Goal: Information Seeking & Learning: Learn about a topic

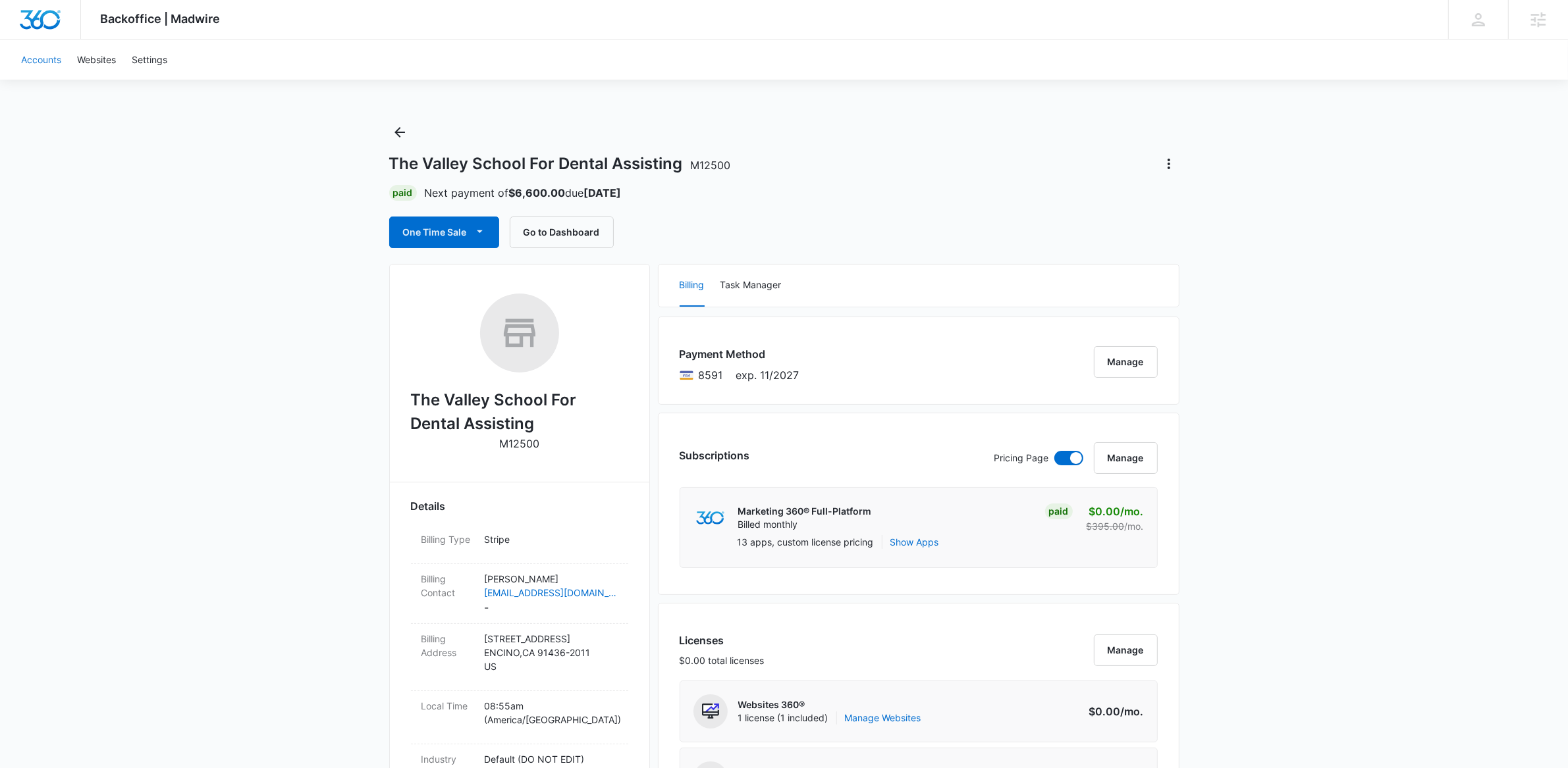
click at [32, 53] on link "Accounts" at bounding box center [40, 59] width 56 height 40
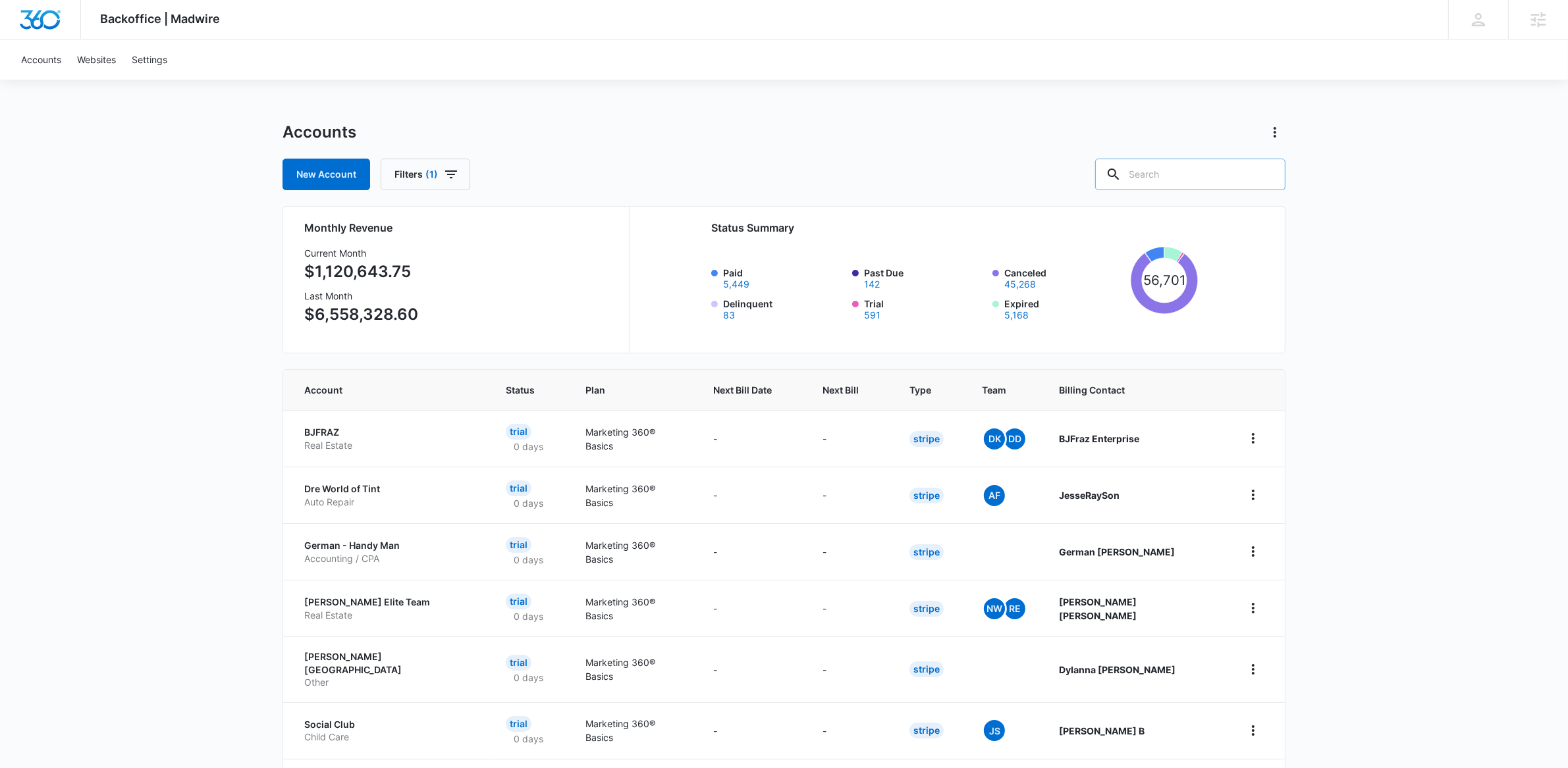
click at [1124, 180] on div at bounding box center [1114, 174] width 21 height 32
click at [1233, 159] on input "text" at bounding box center [1190, 174] width 190 height 32
type input "mad matter"
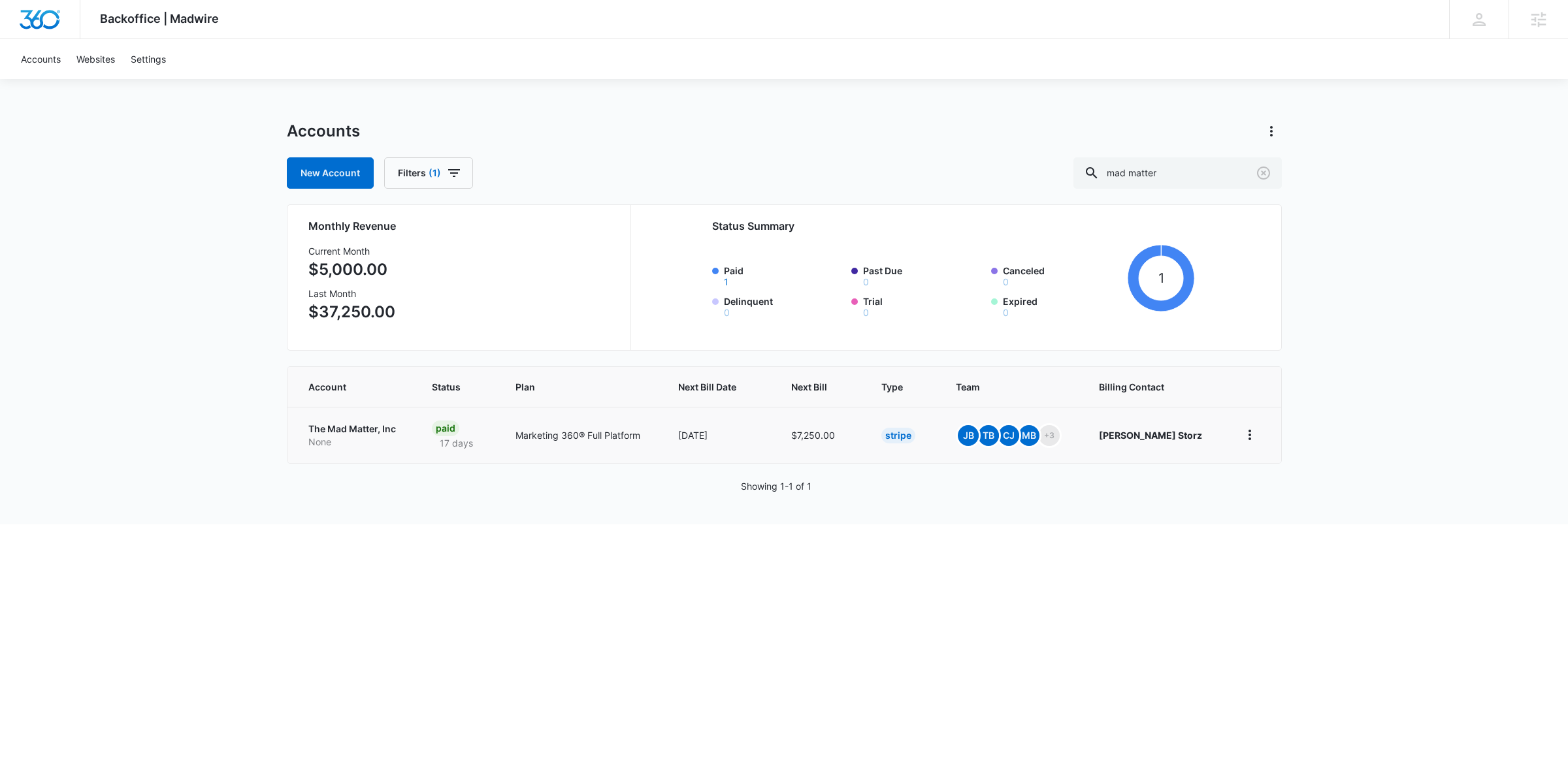
click at [344, 430] on p "The Mad Matter, Inc" at bounding box center [355, 429] width 93 height 13
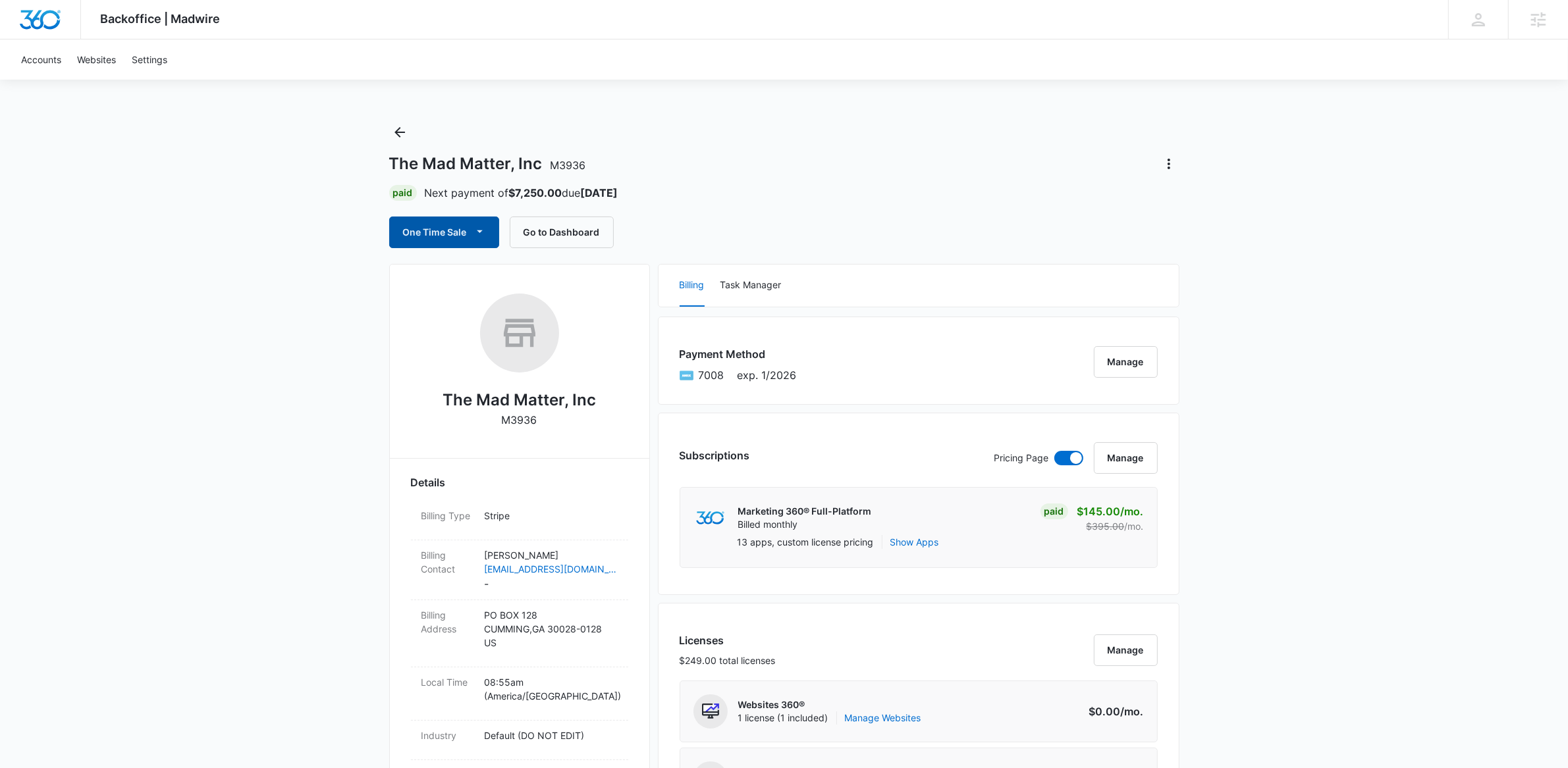
click at [460, 236] on button "One Time Sale" at bounding box center [445, 232] width 110 height 32
click at [477, 273] on div "Run One-Time Payment" at bounding box center [482, 276] width 152 height 14
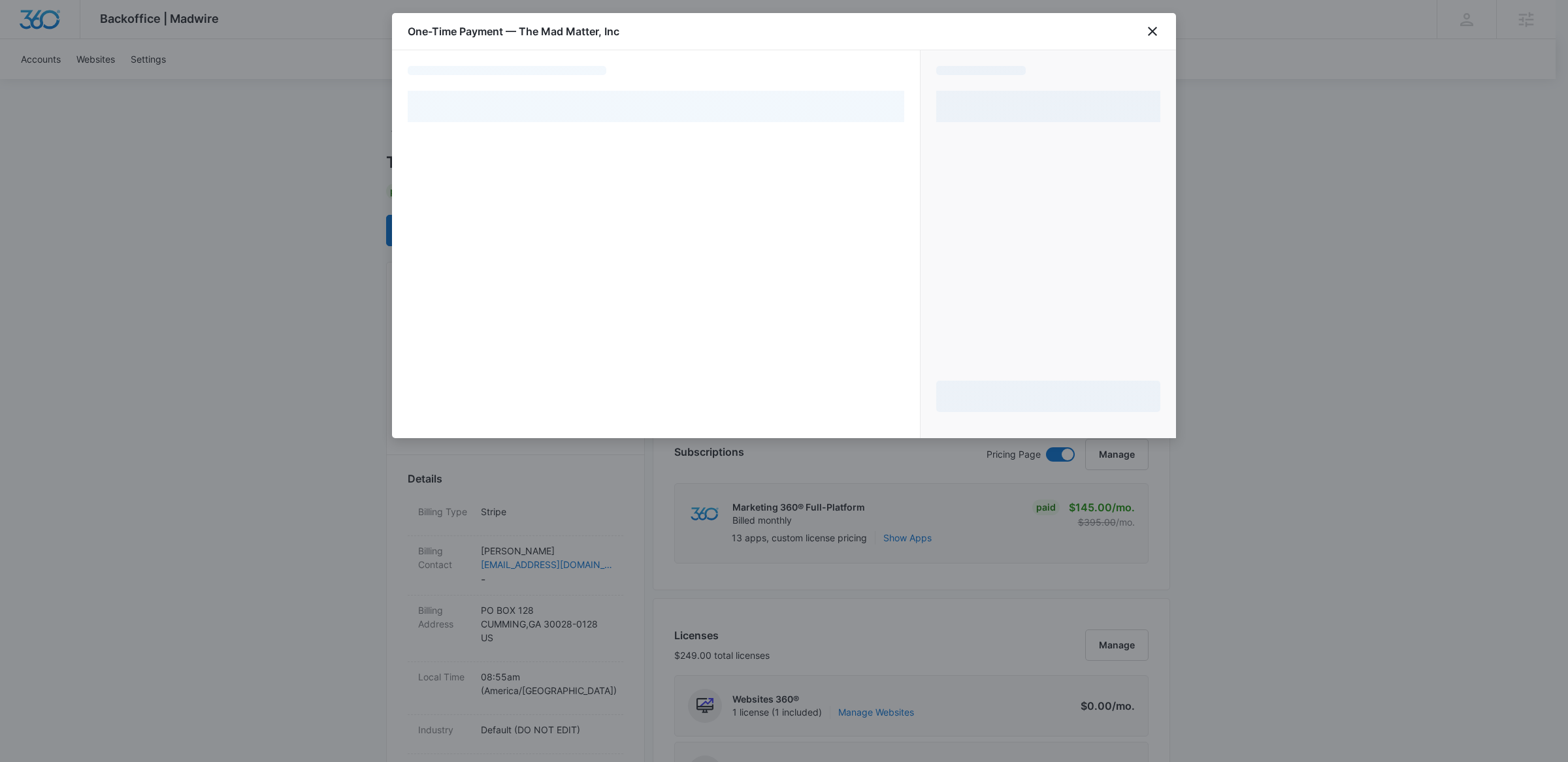
select select "pm_1MqfwLA4n8RTgNjUfzh4W56V"
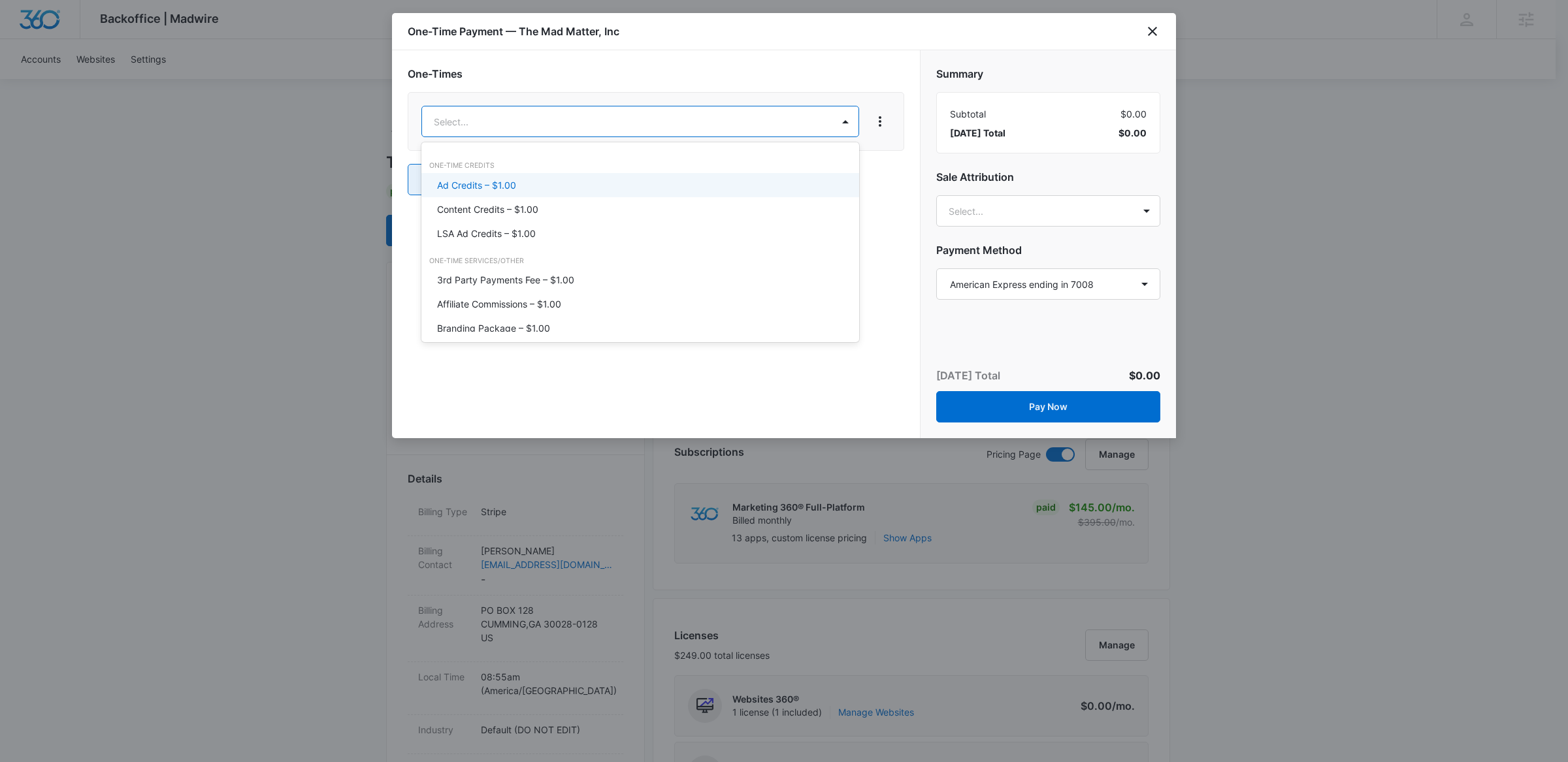
click at [451, 180] on p "Ad Credits – $1.00" at bounding box center [476, 185] width 79 height 14
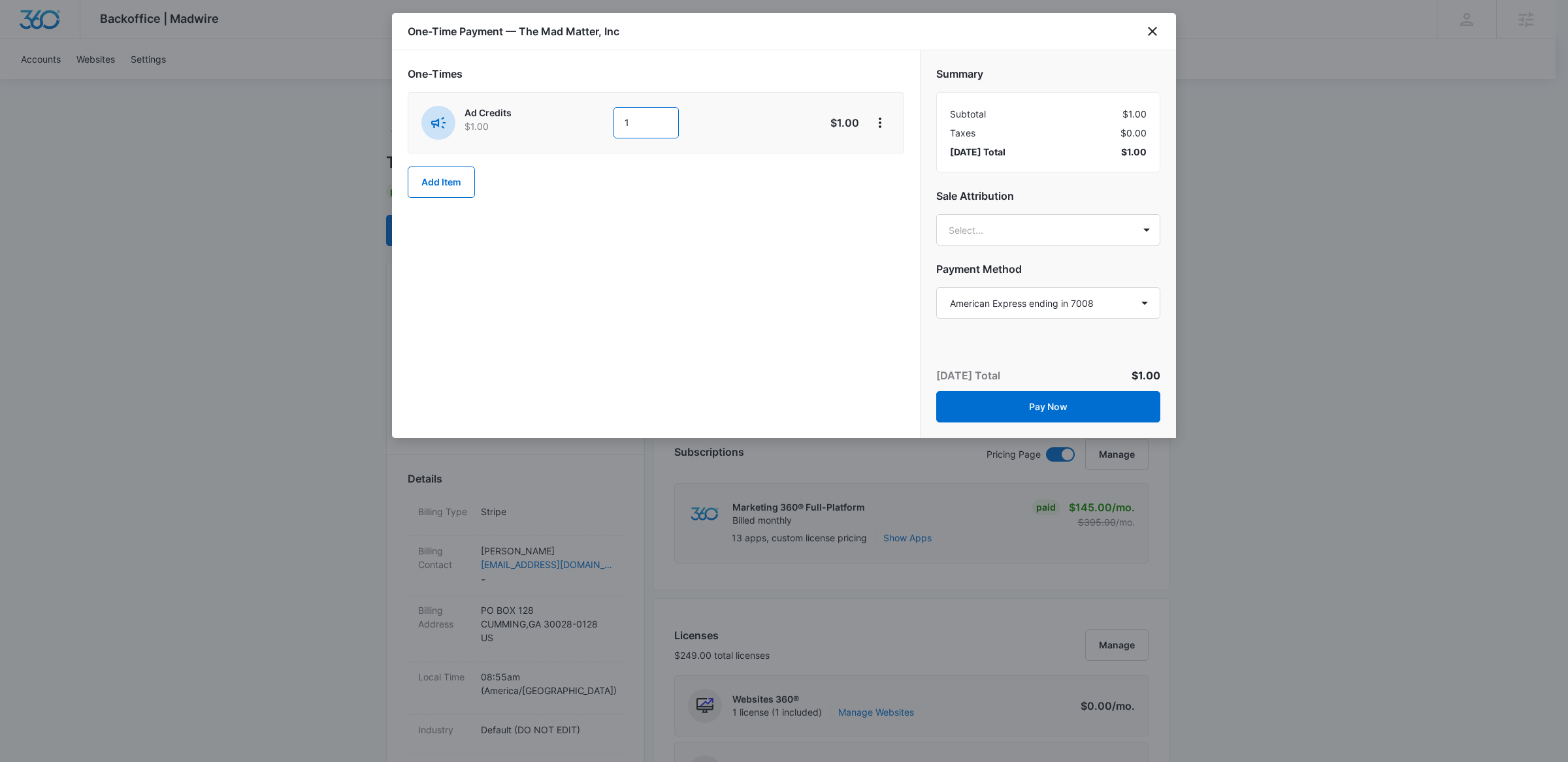
drag, startPoint x: 654, startPoint y: 129, endPoint x: 531, endPoint y: 120, distance: 123.3
click at [531, 120] on div "Ad Credits $1.00 1" at bounding box center [609, 123] width 376 height 34
type input "5000"
click at [683, 276] on div "One-Times Ad Credits $1.00 5000 $5,000.00 Add Item" at bounding box center [656, 244] width 528 height 388
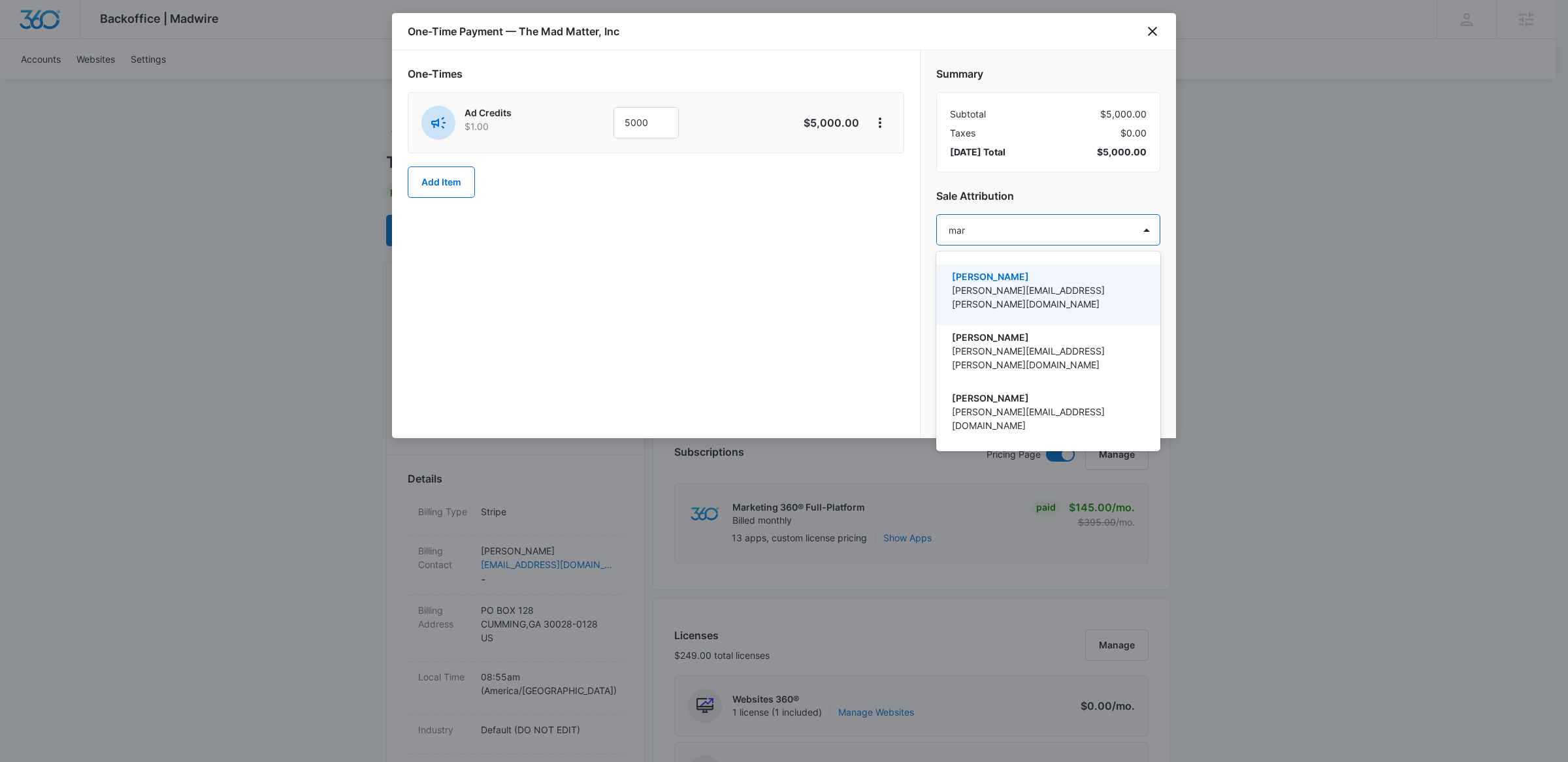
type input "[PERSON_NAME]"
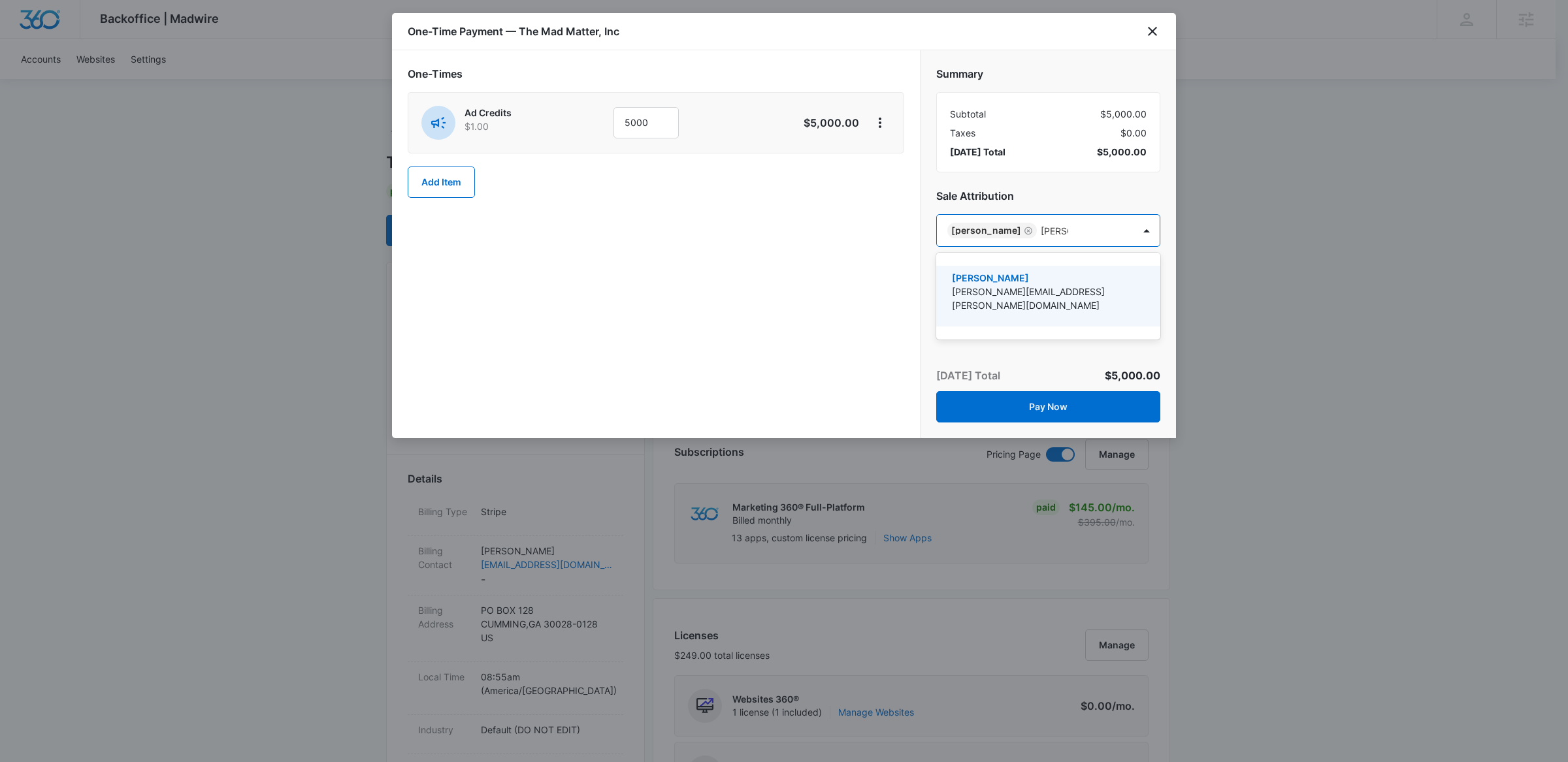
type input "[PERSON_NAME] [PERSON_NAME]"
click at [990, 296] on p "[PERSON_NAME][EMAIL_ADDRESS][PERSON_NAME][DOMAIN_NAME]" at bounding box center [1047, 298] width 190 height 27
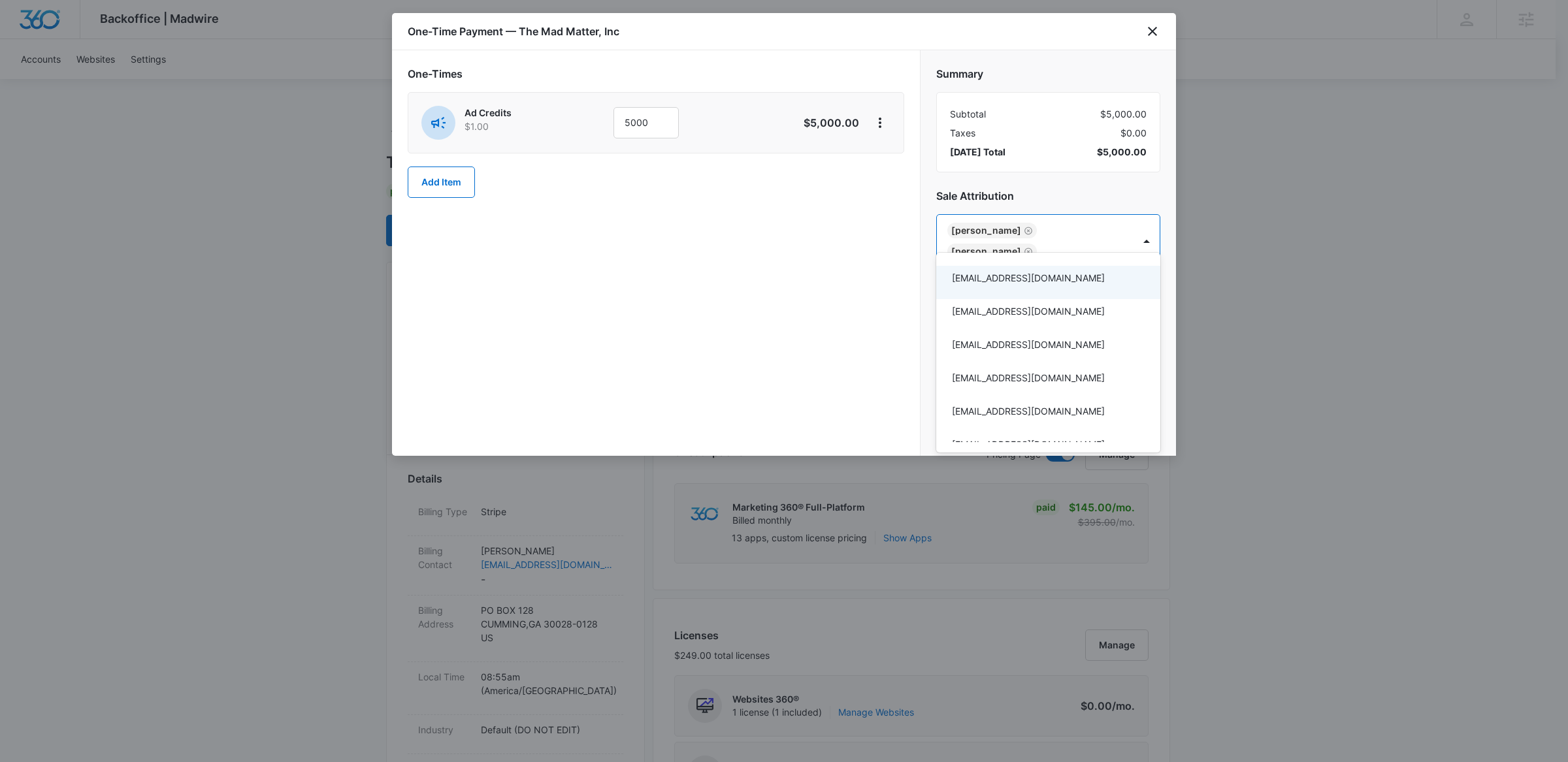
click at [845, 314] on div at bounding box center [784, 381] width 1568 height 762
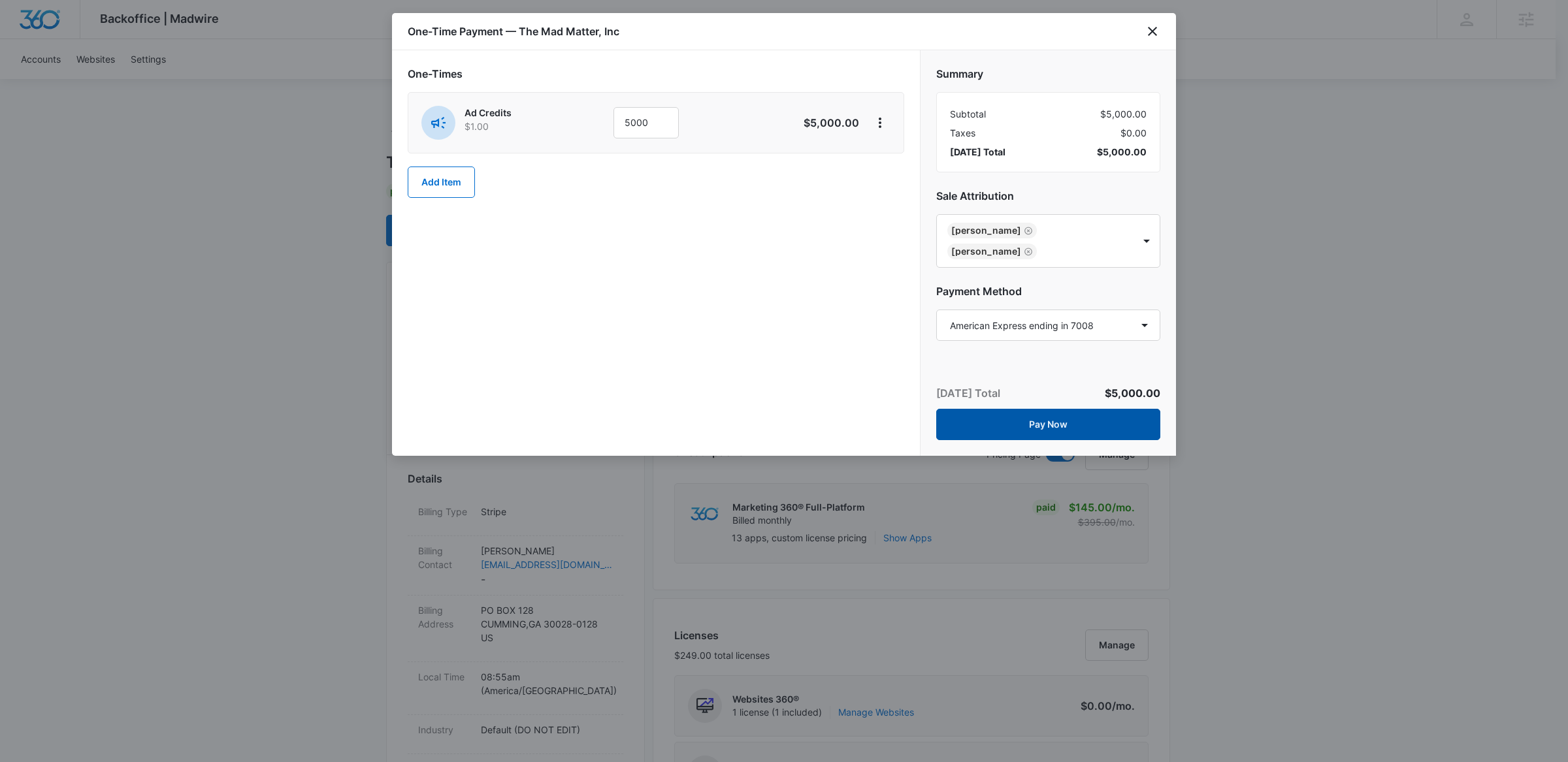
click at [1057, 409] on button "Pay Now" at bounding box center [1048, 425] width 224 height 32
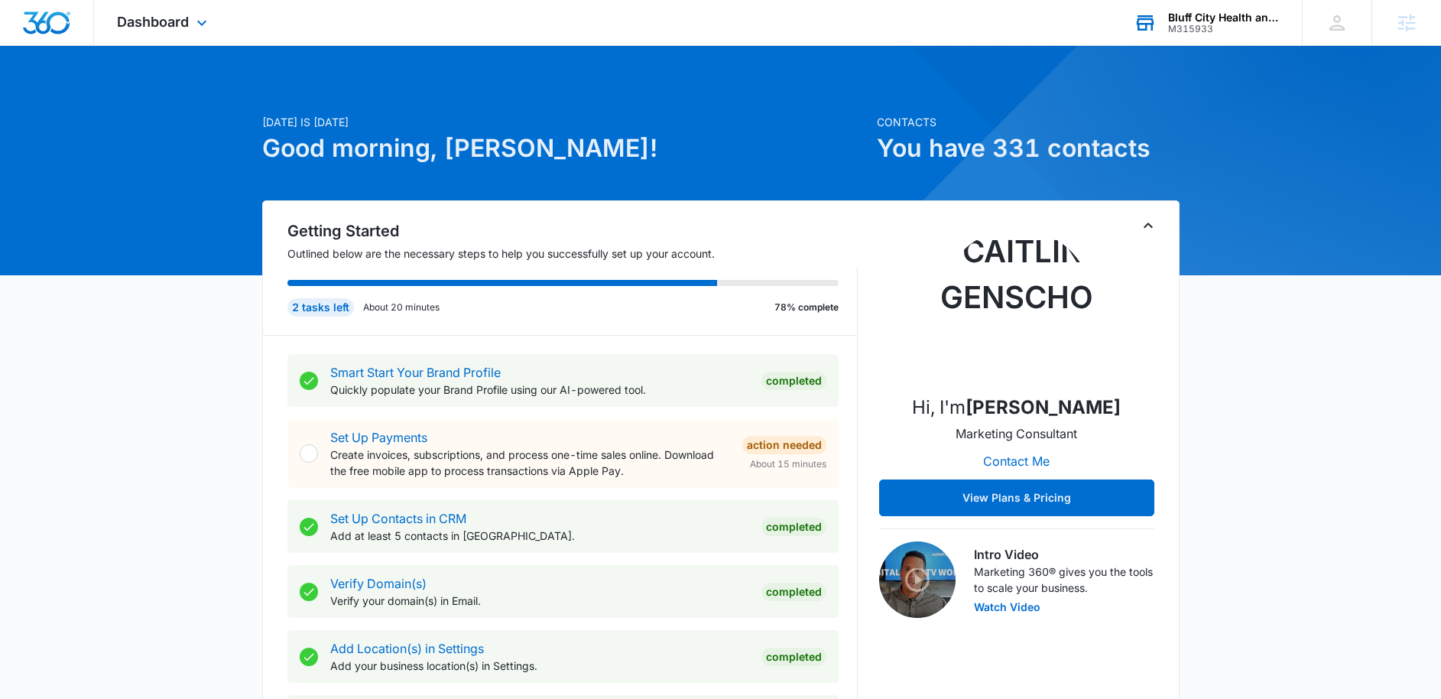
click at [1237, 27] on div "M315933" at bounding box center [1224, 29] width 112 height 11
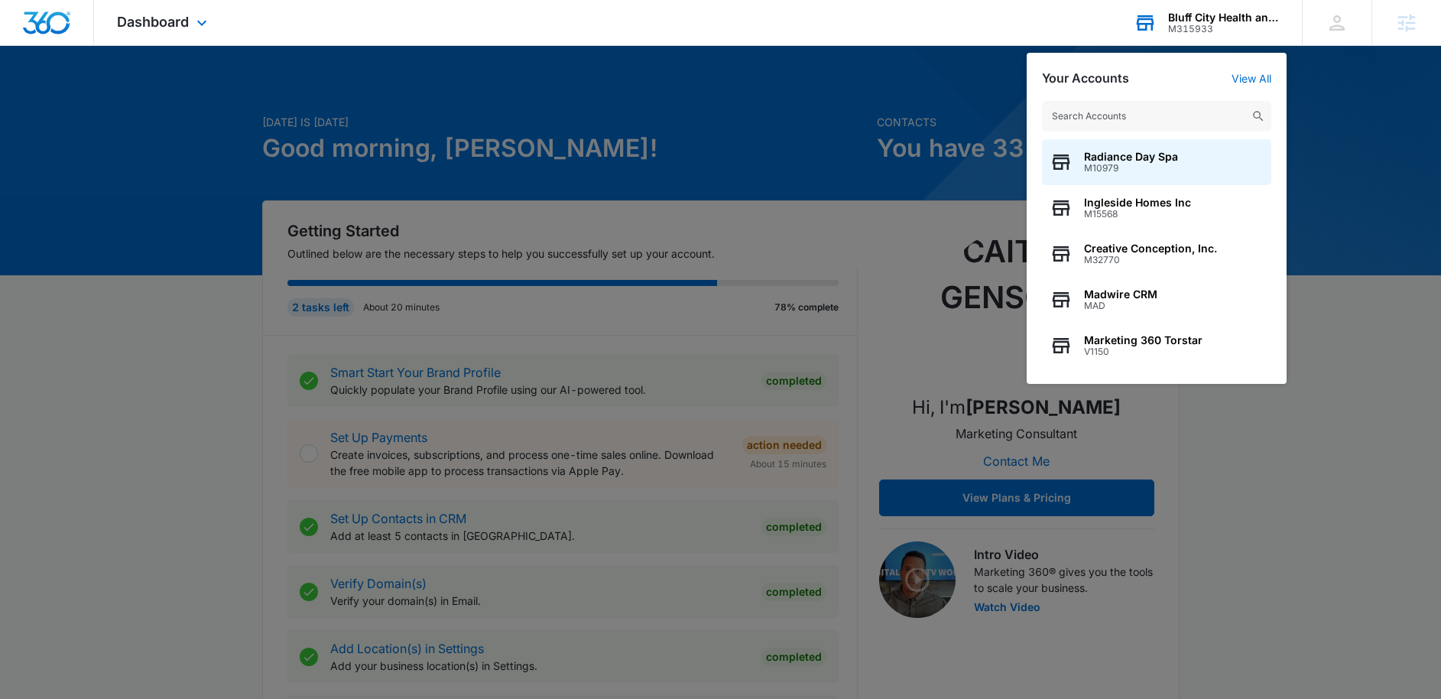
click at [1209, 125] on input "text" at bounding box center [1156, 116] width 229 height 31
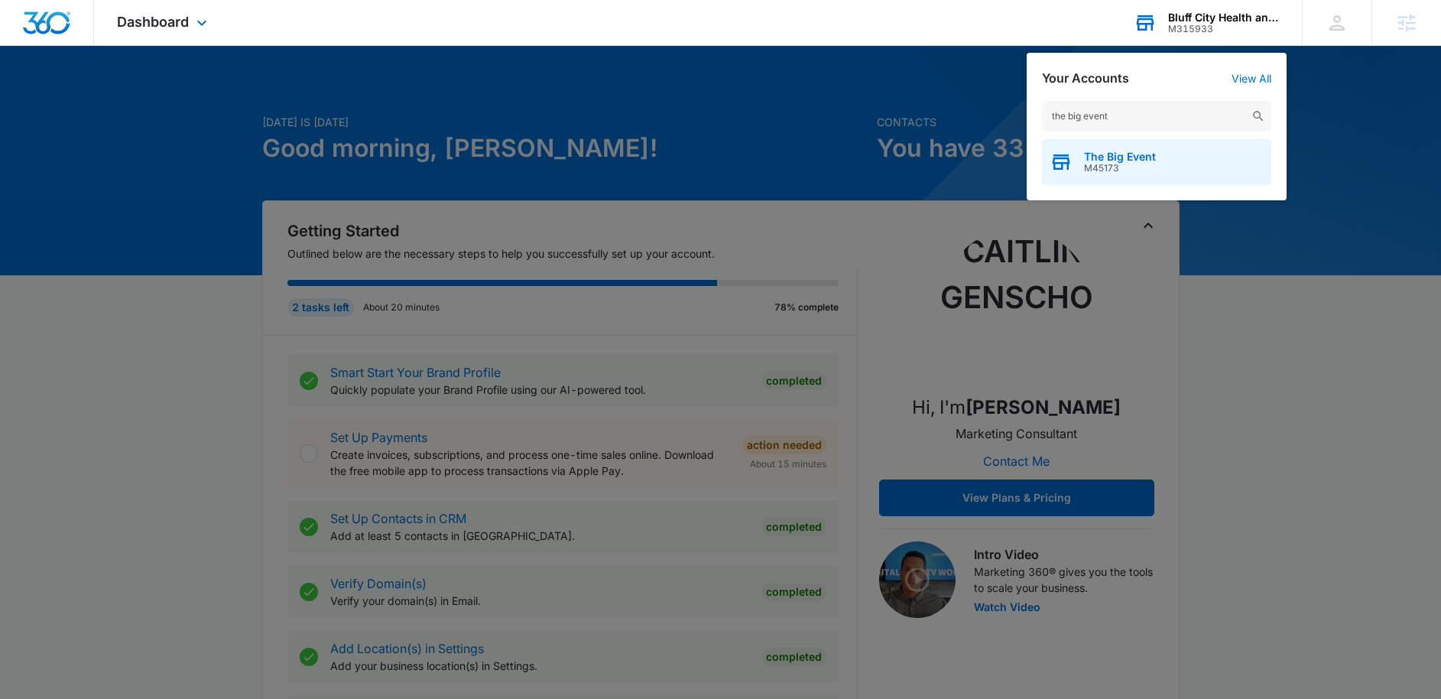
type input "the big event"
click at [1110, 169] on span "M45173" at bounding box center [1120, 168] width 72 height 11
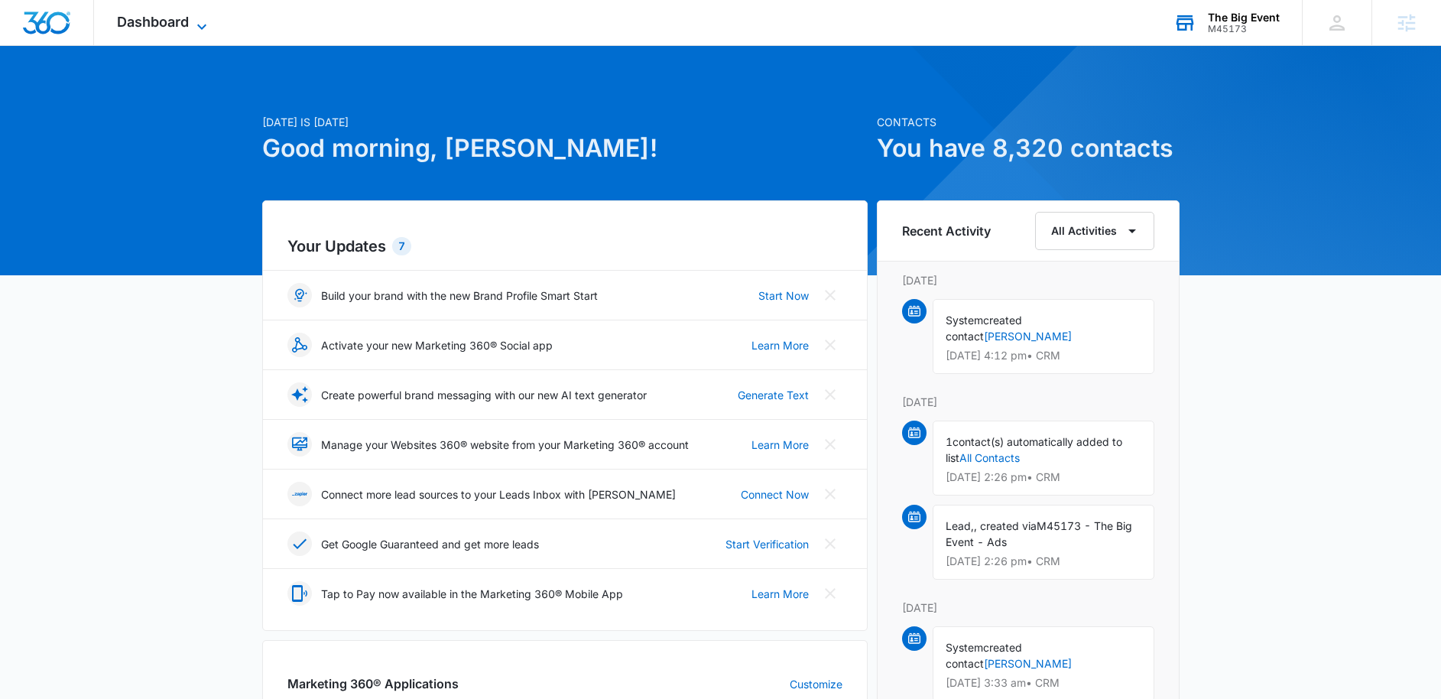
click at [203, 18] on icon at bounding box center [202, 27] width 18 height 18
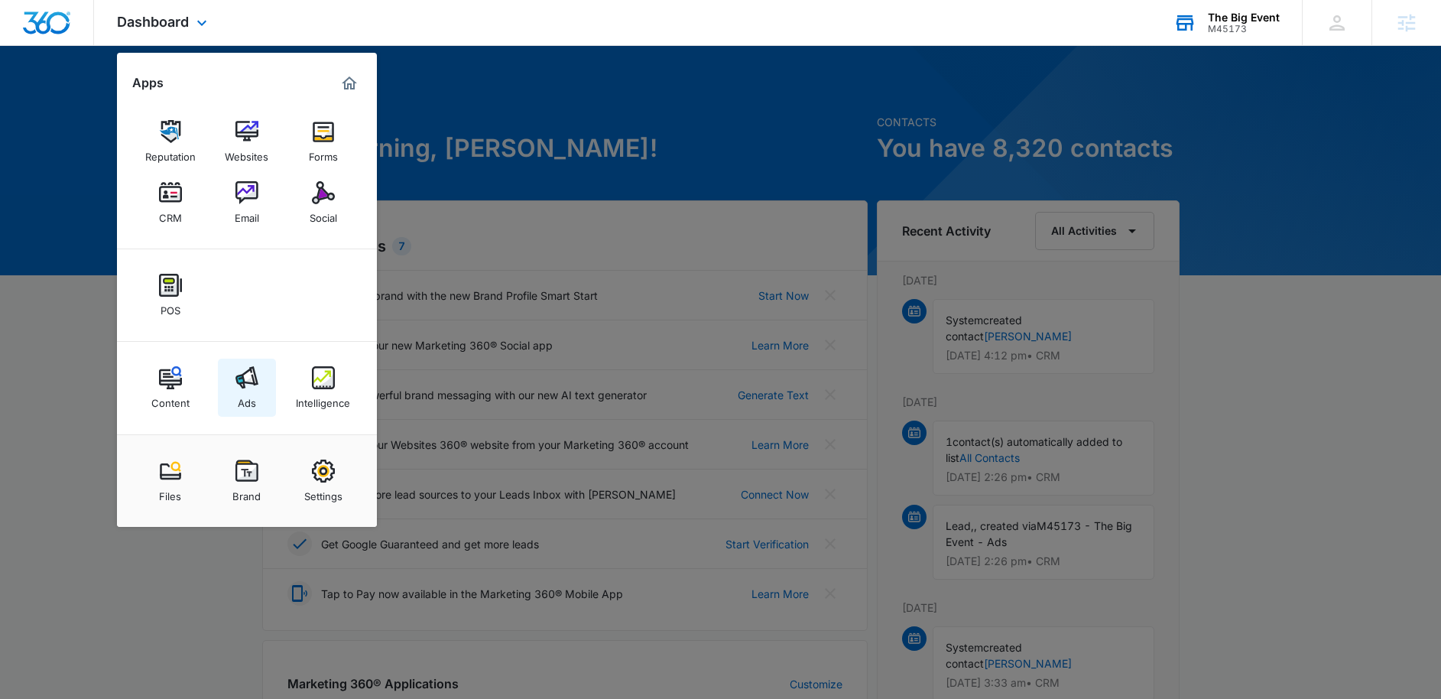
click at [248, 378] on img at bounding box center [246, 377] width 23 height 23
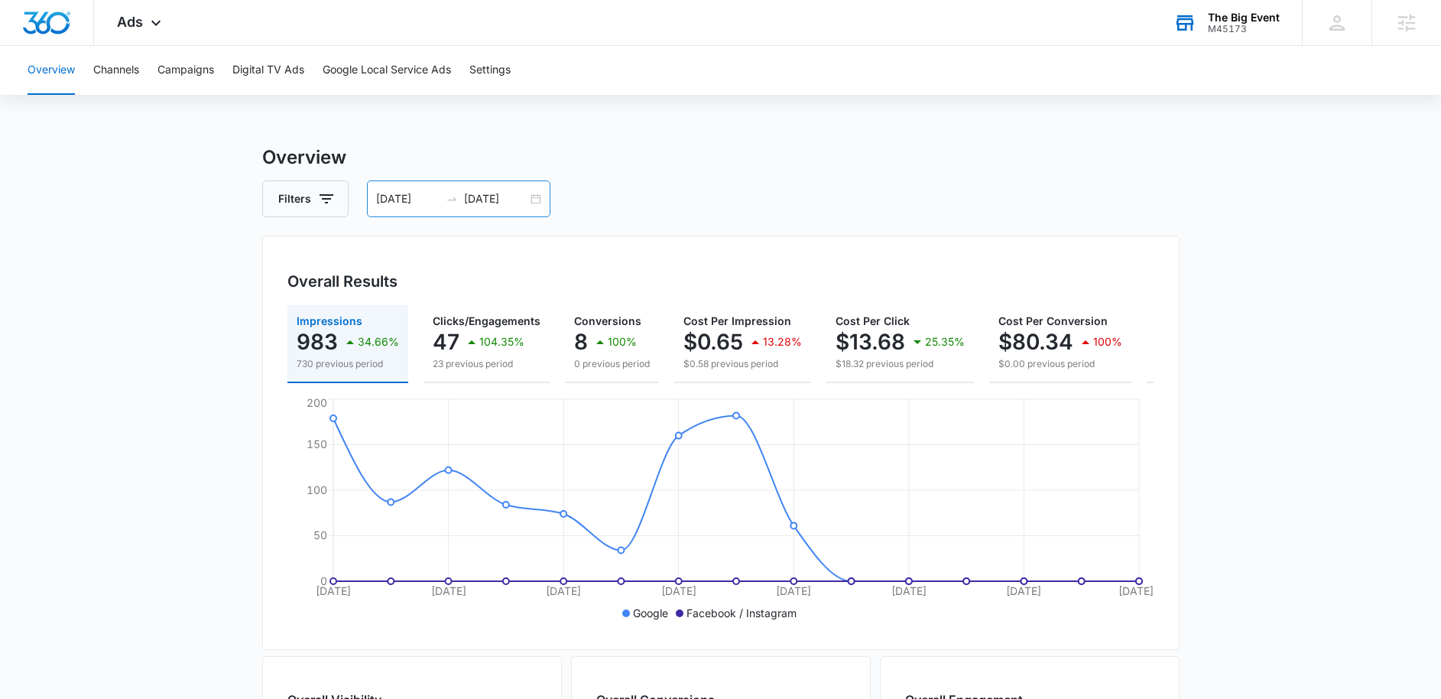
click at [422, 194] on input "09/02/2025" at bounding box center [407, 198] width 63 height 17
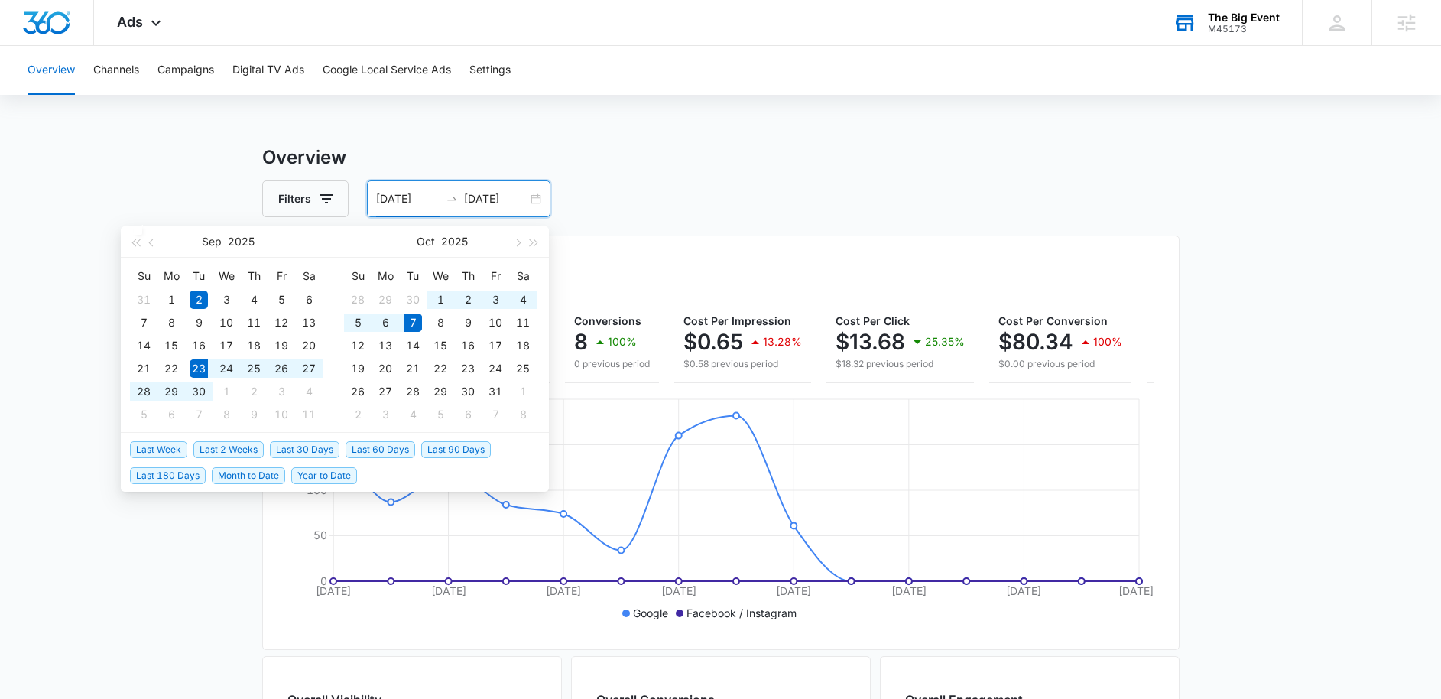
click at [234, 442] on span "Last 2 Weeks" at bounding box center [228, 449] width 70 height 17
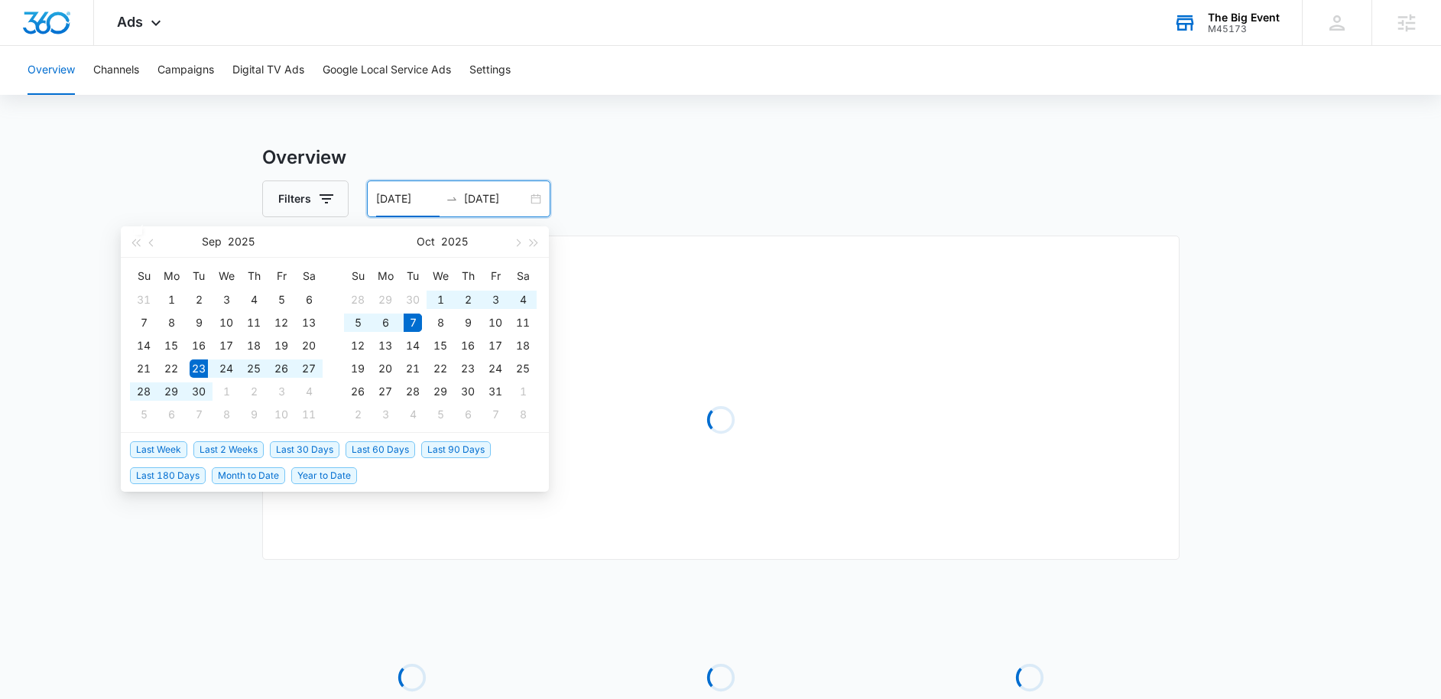
type input "09/23/2025"
type input "10/07/2025"
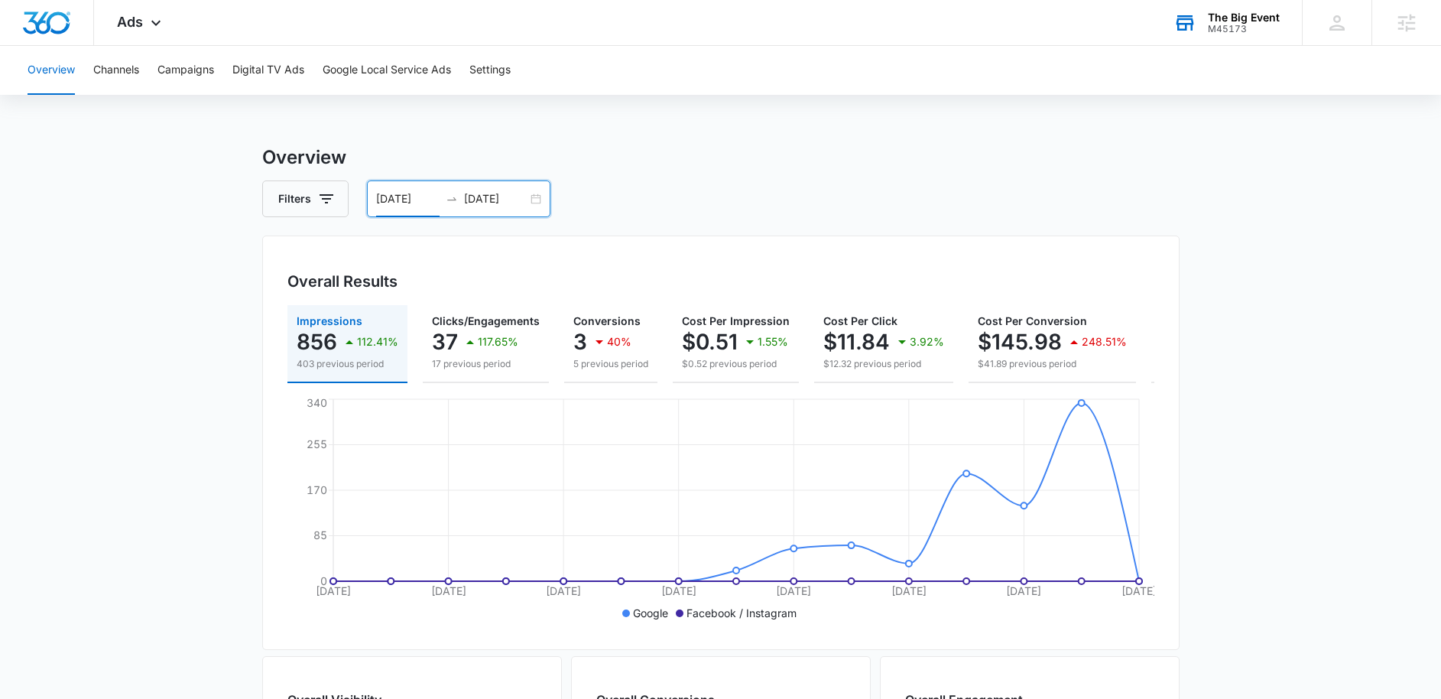
click at [450, 193] on icon "swap-right" at bounding box center [452, 199] width 12 height 12
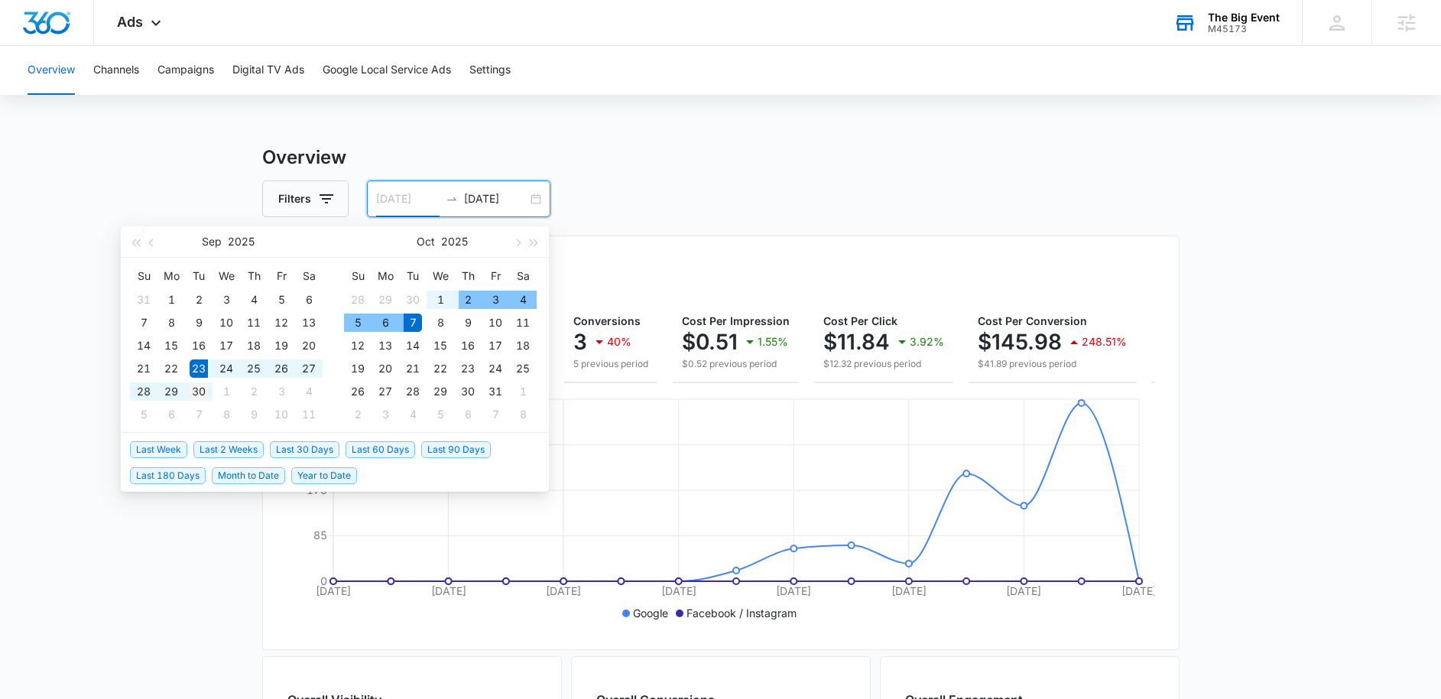
type input "09/30/2025"
click at [200, 390] on div "30" at bounding box center [199, 391] width 18 height 18
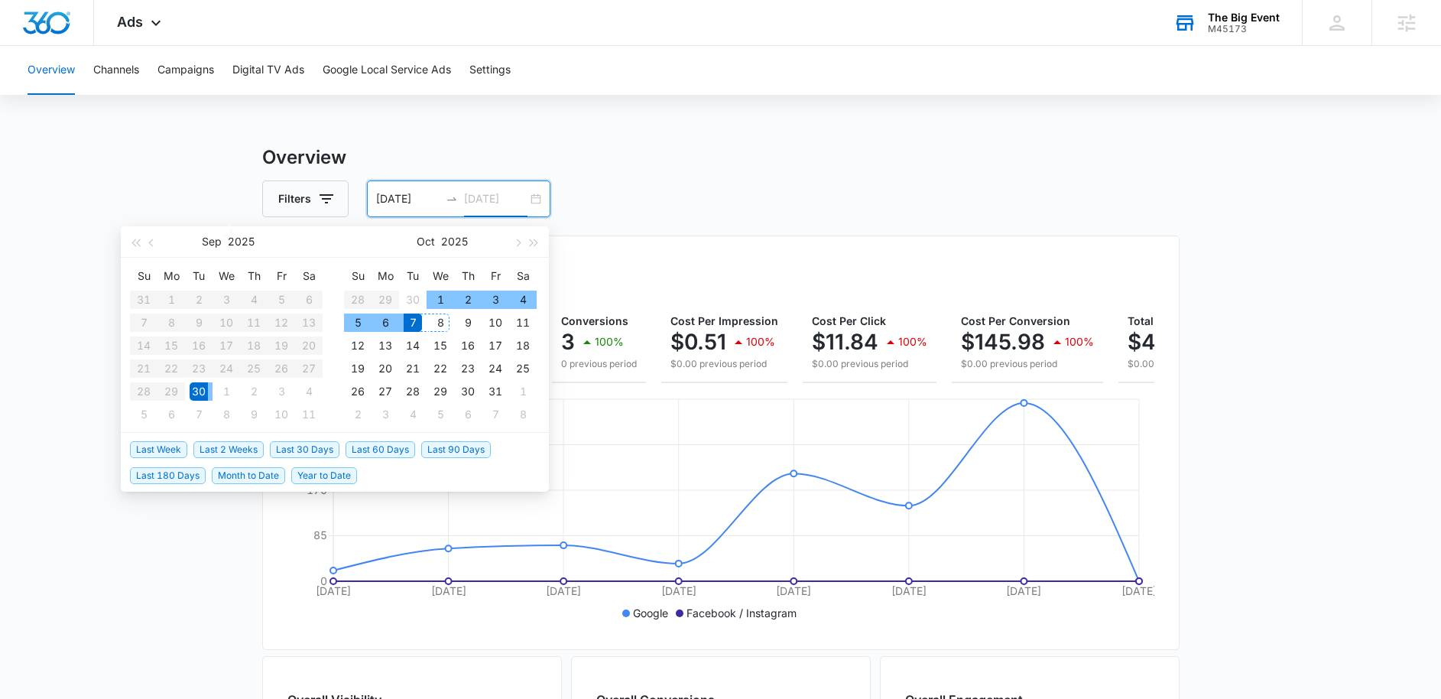
type input "10/07/2025"
click at [422, 325] on td "7" at bounding box center [413, 322] width 28 height 23
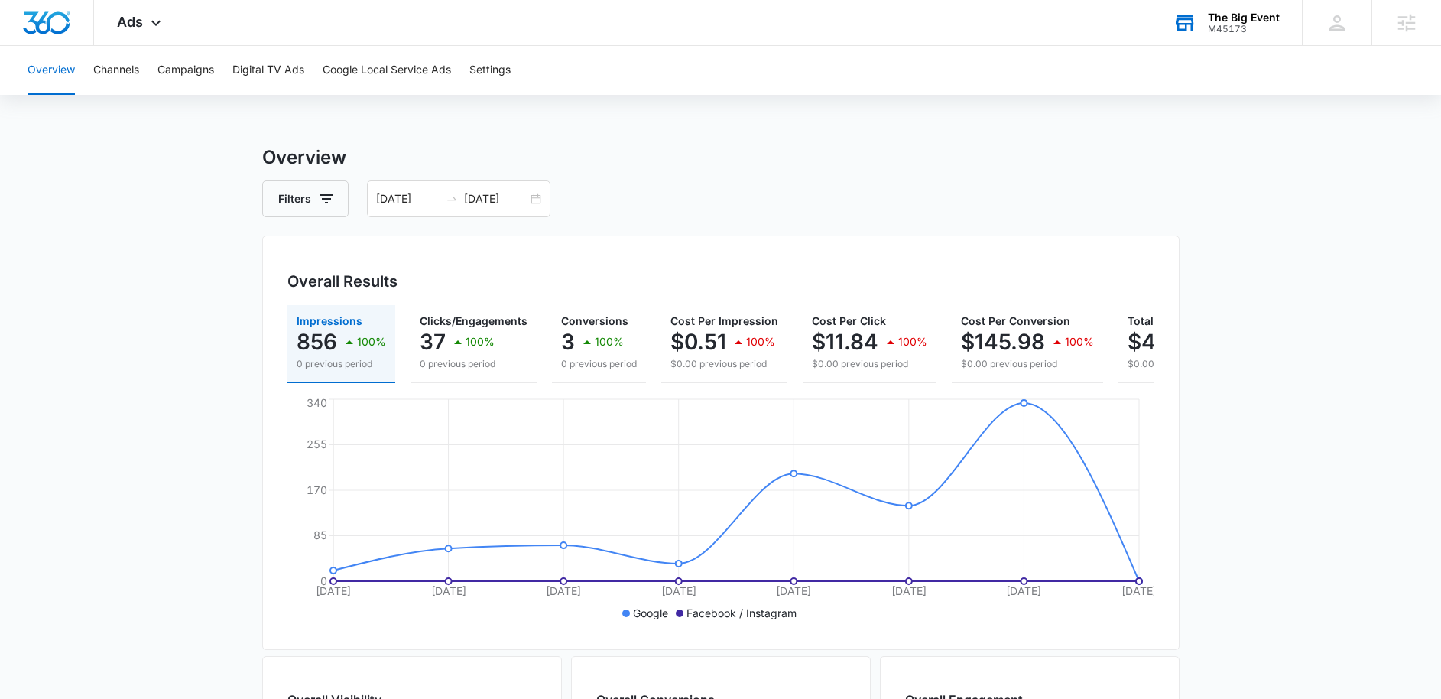
click at [1101, 119] on div "Overview Channels Campaigns Digital TV Ads Google Local Service Ads Settings Ov…" at bounding box center [720, 644] width 1441 height 1196
click at [1320, 310] on main "Overview Filters 09/30/2025 10/07/2025 Overall Results Impressions 856 100% 0 p…" at bounding box center [720, 693] width 1441 height 1098
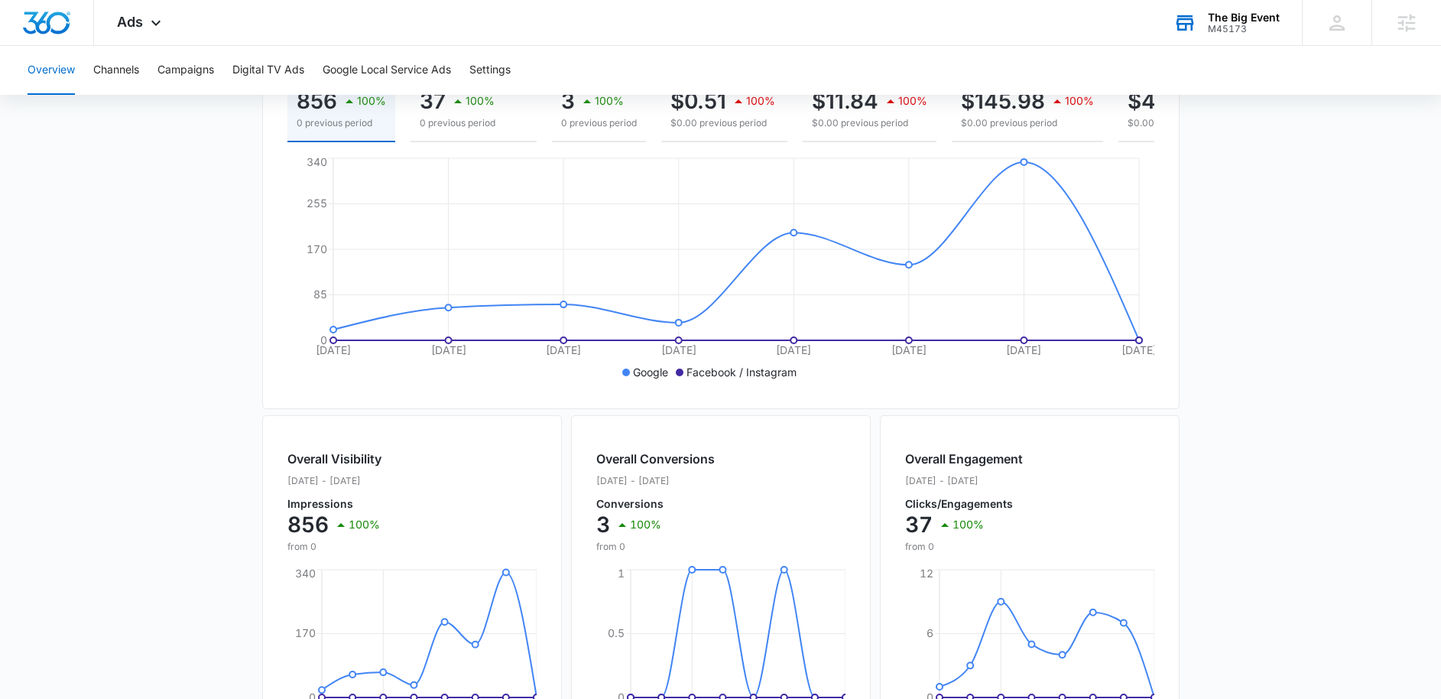
scroll to position [56, 0]
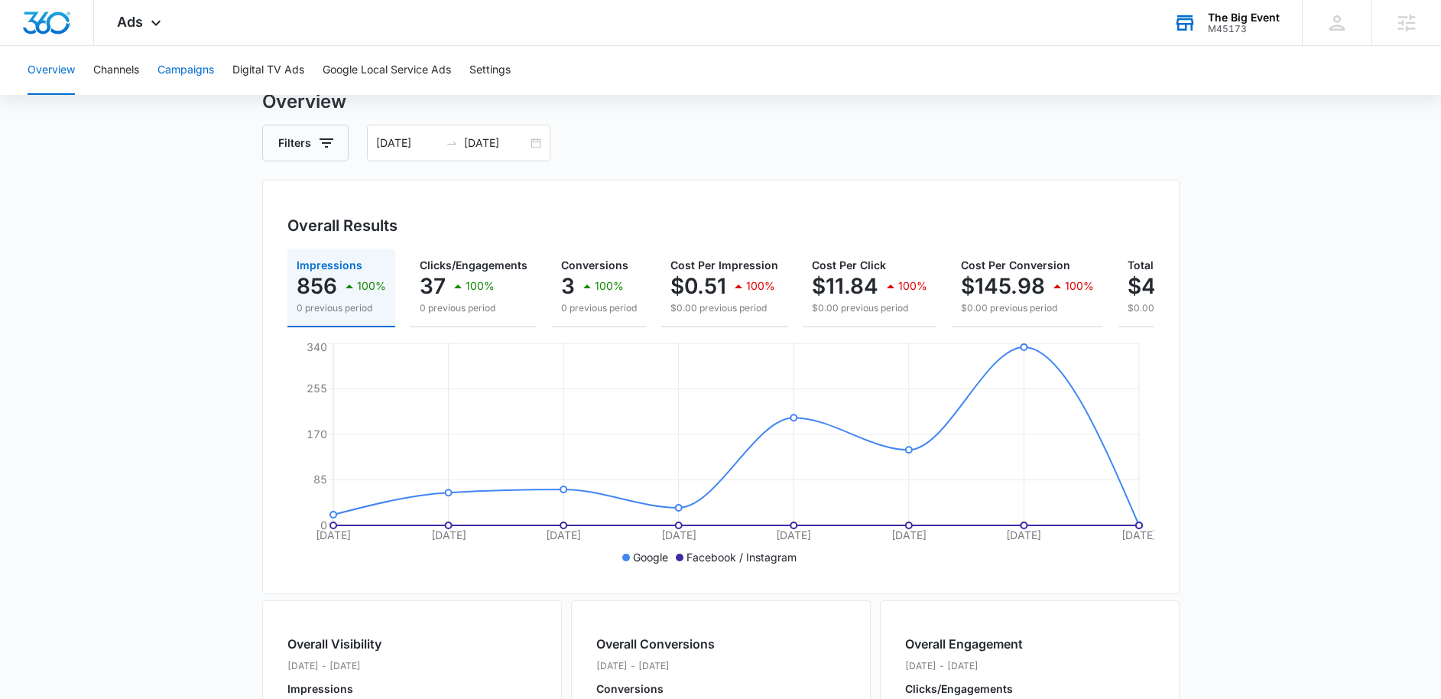
click at [197, 69] on button "Campaigns" at bounding box center [185, 70] width 57 height 49
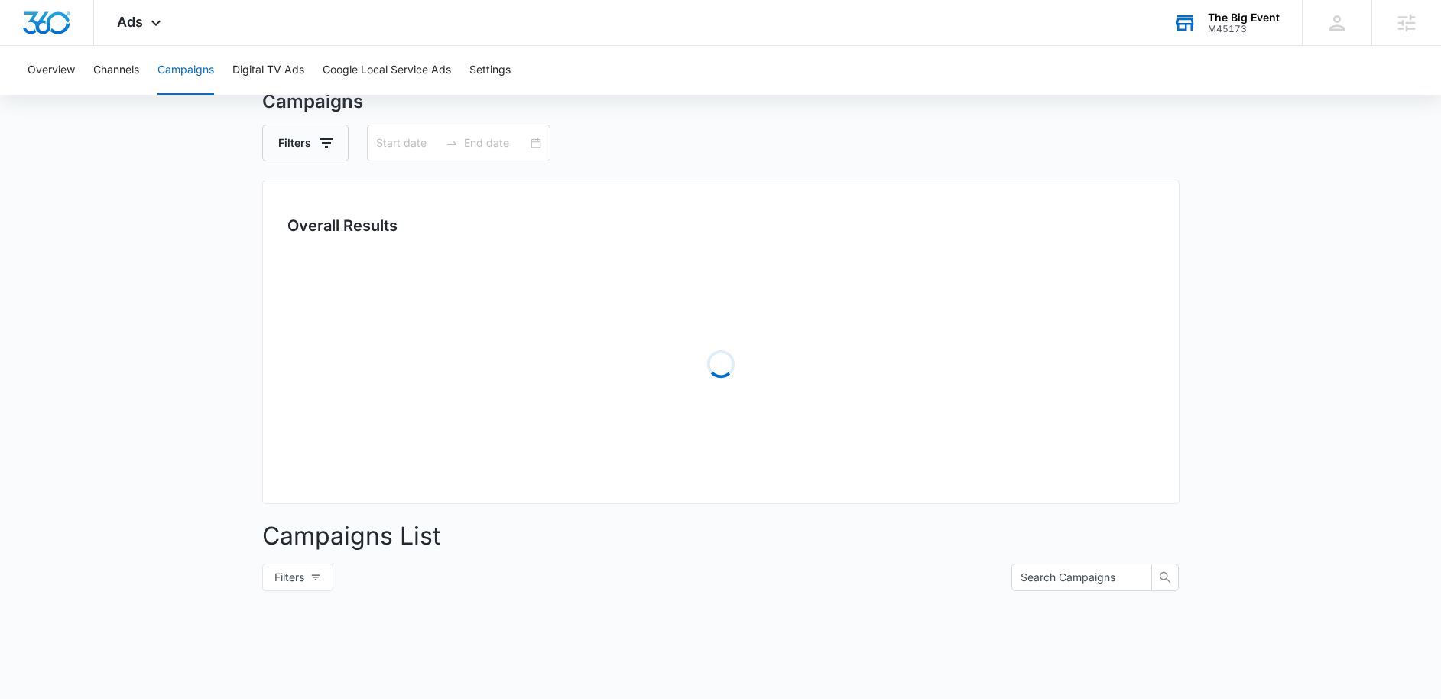
type input "09/30/2025"
type input "10/07/2025"
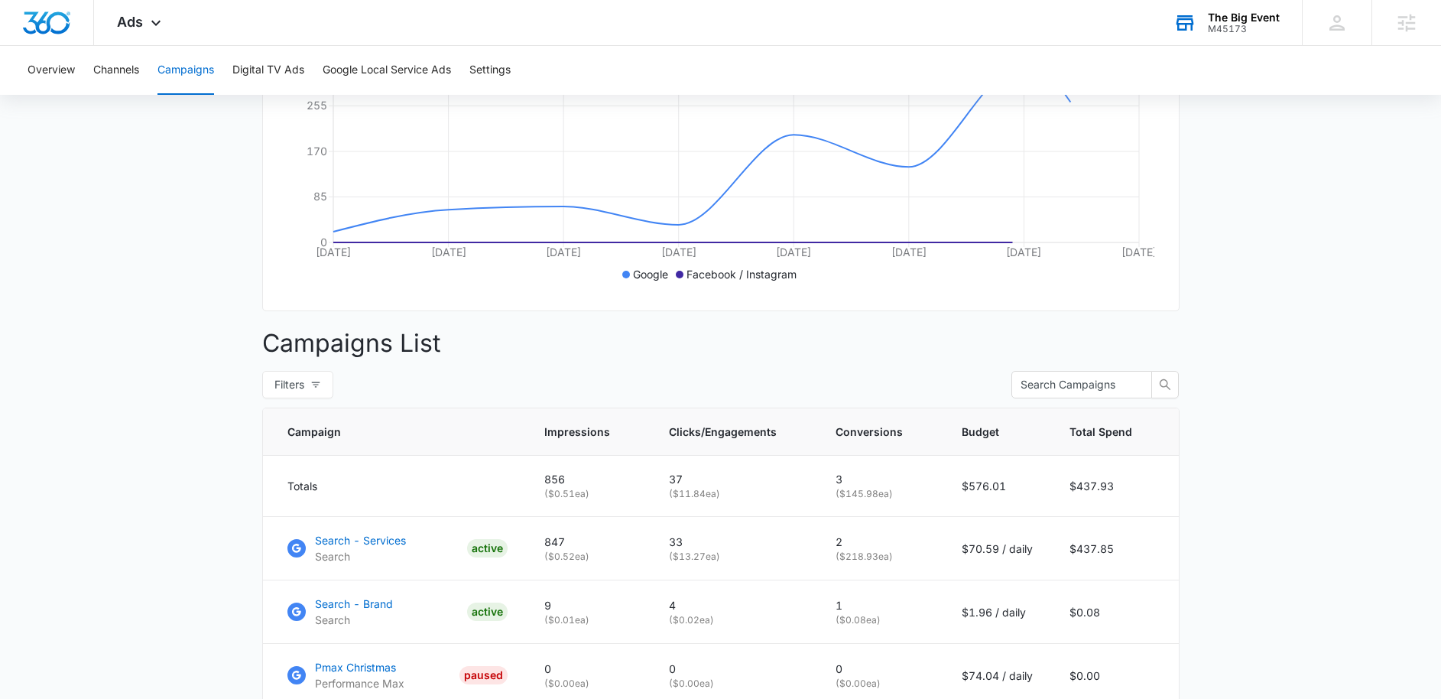
scroll to position [466, 0]
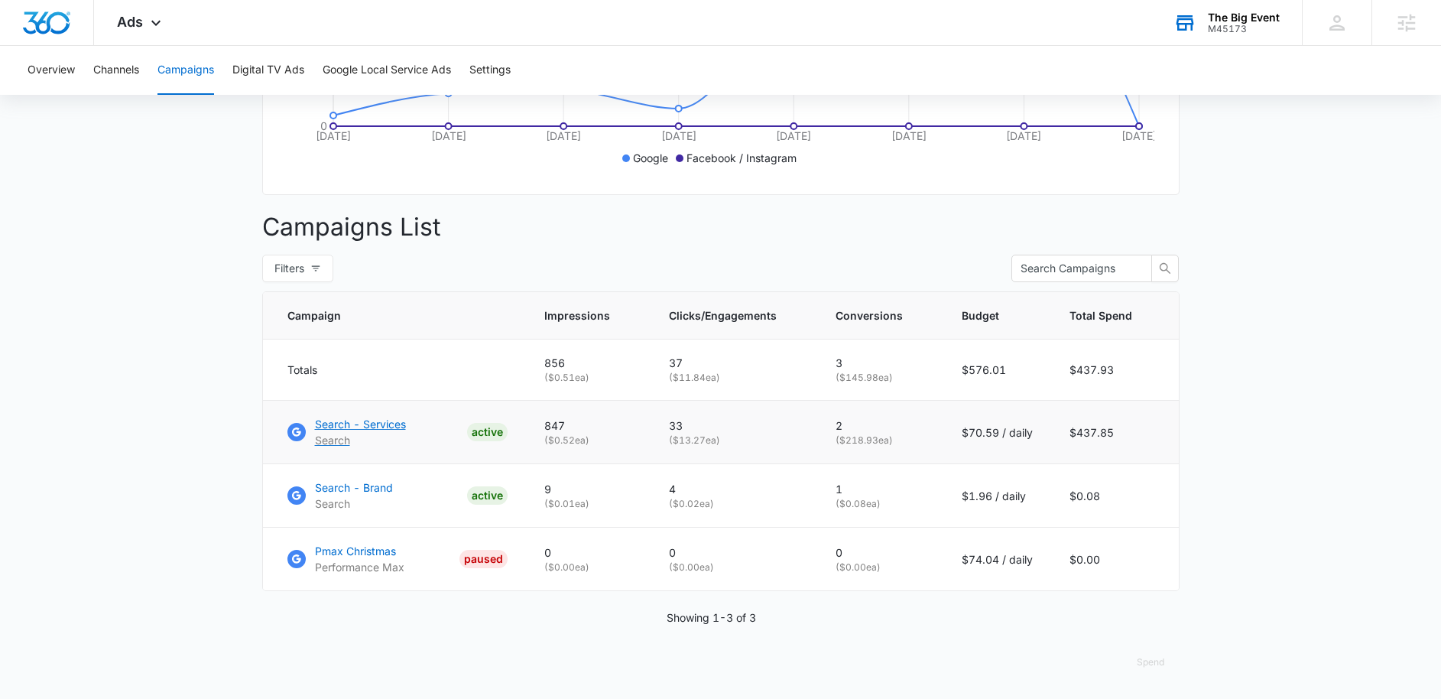
click at [347, 416] on p "Search - Services" at bounding box center [360, 424] width 91 height 16
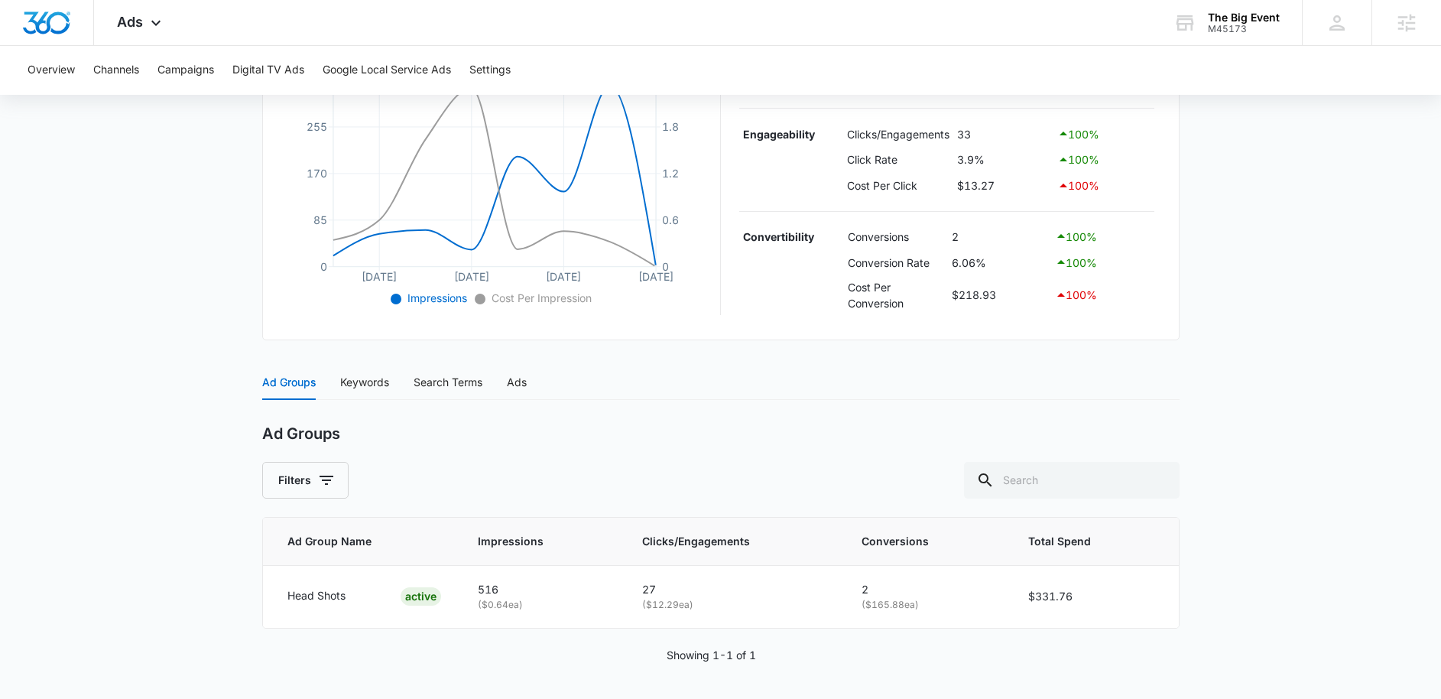
scroll to position [368, 0]
click at [367, 381] on div "Keywords" at bounding box center [364, 380] width 49 height 17
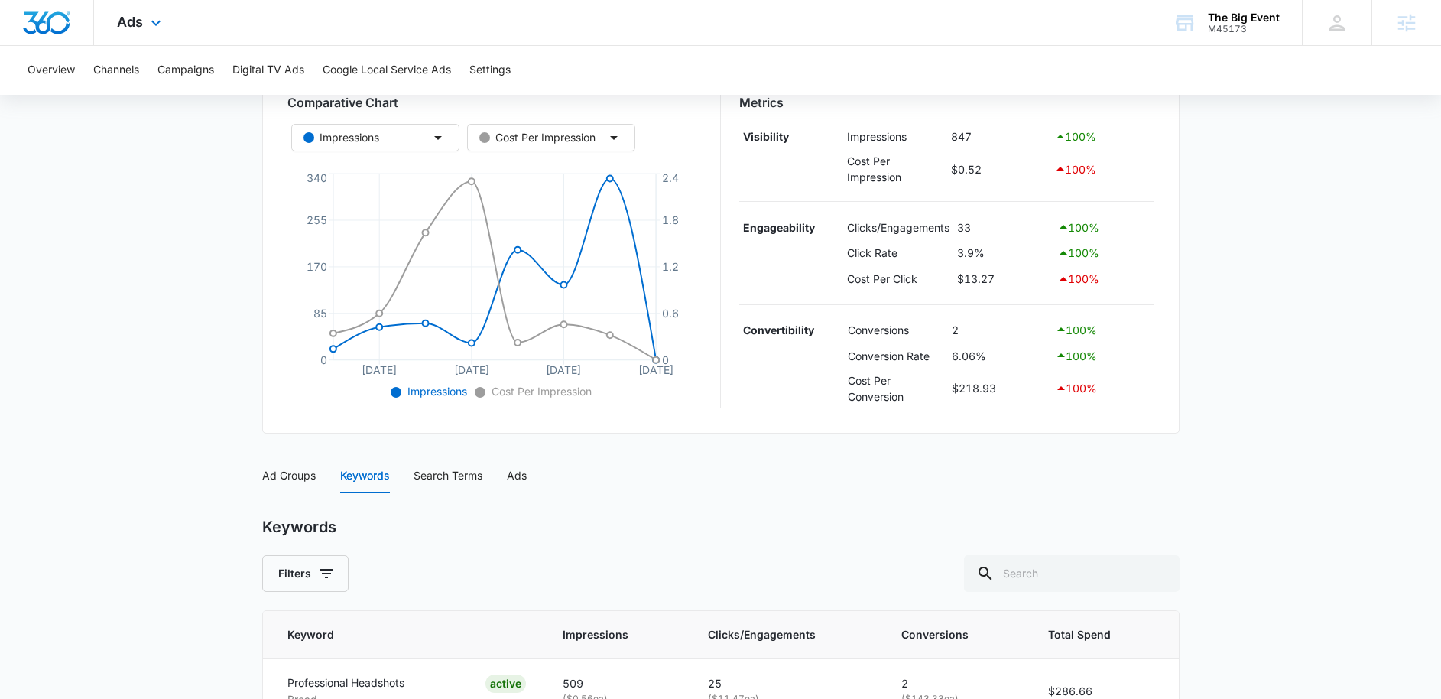
scroll to position [0, 0]
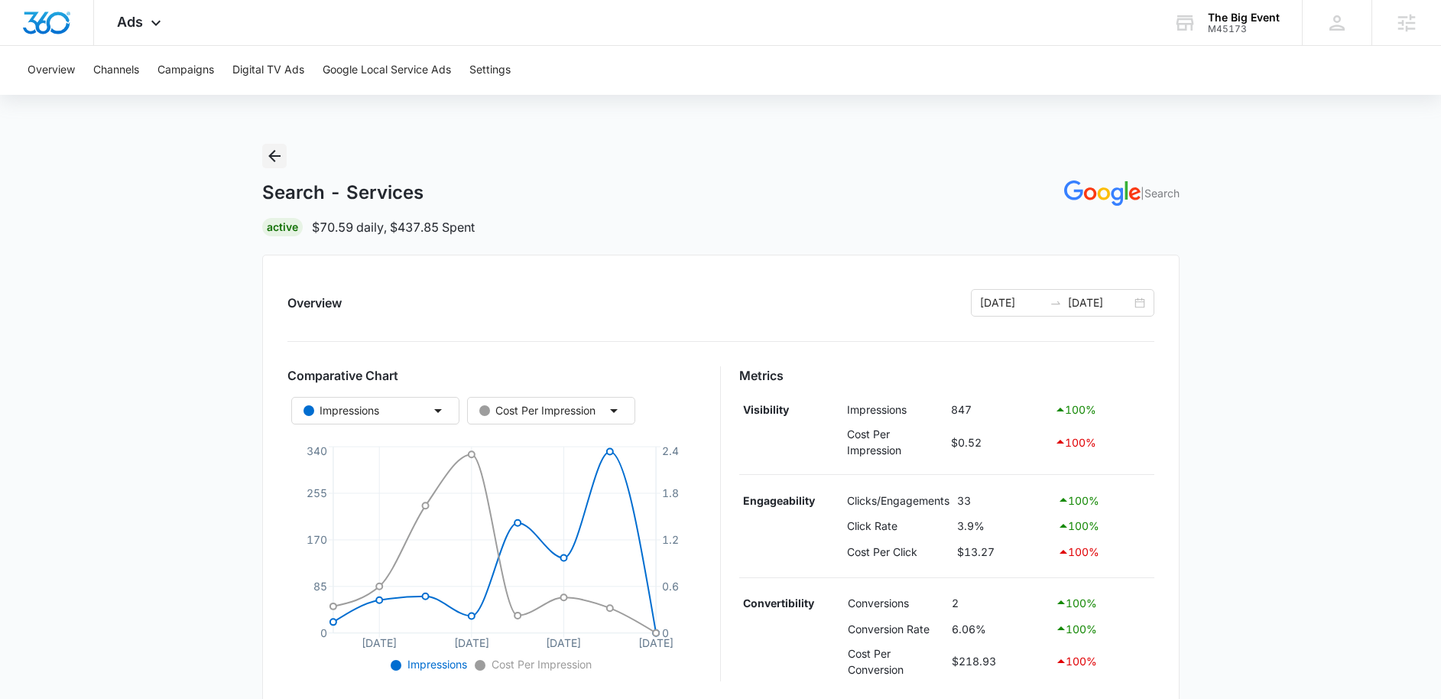
click at [272, 157] on icon "Back" at bounding box center [274, 156] width 18 height 18
